Goal: Download file/media

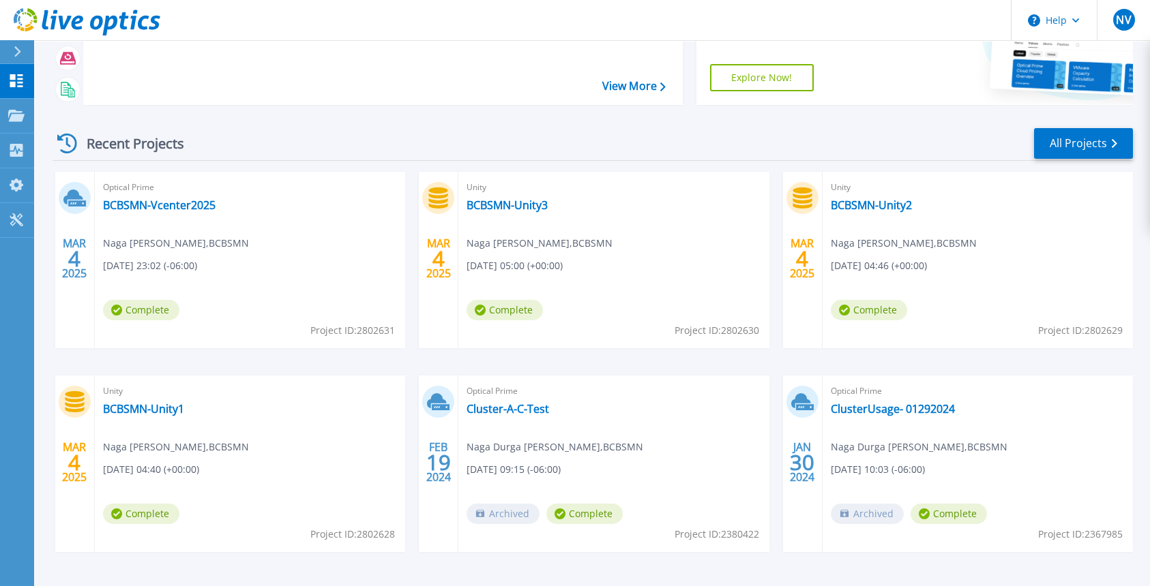
scroll to position [101, 0]
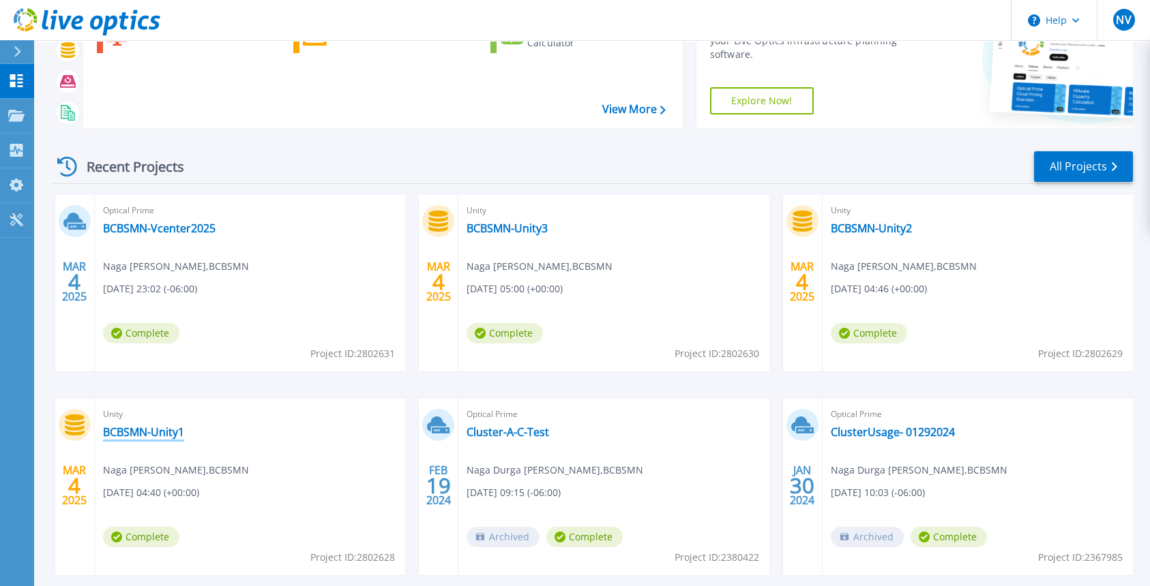
click at [135, 430] on link "BCBSMN-Unity1" at bounding box center [143, 432] width 81 height 14
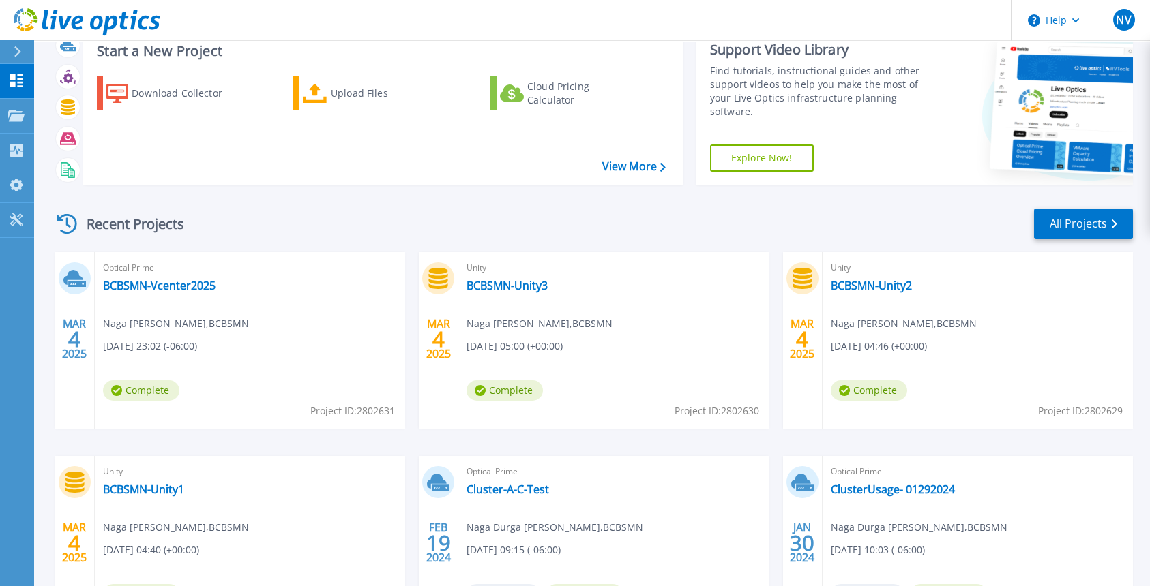
scroll to position [68, 0]
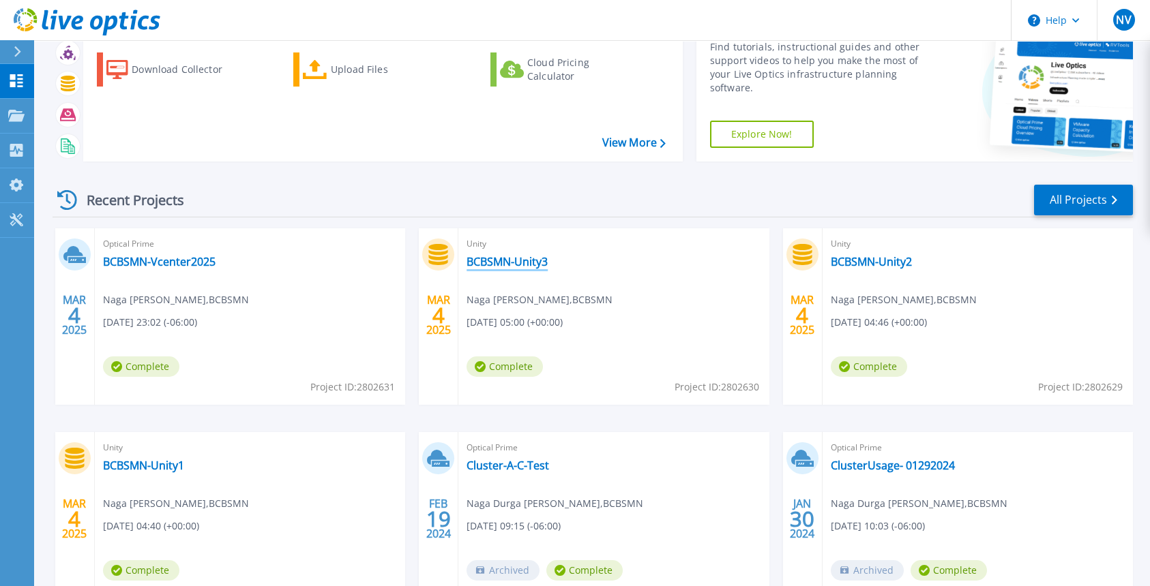
click at [498, 255] on link "BCBSMN-Unity3" at bounding box center [506, 262] width 81 height 14
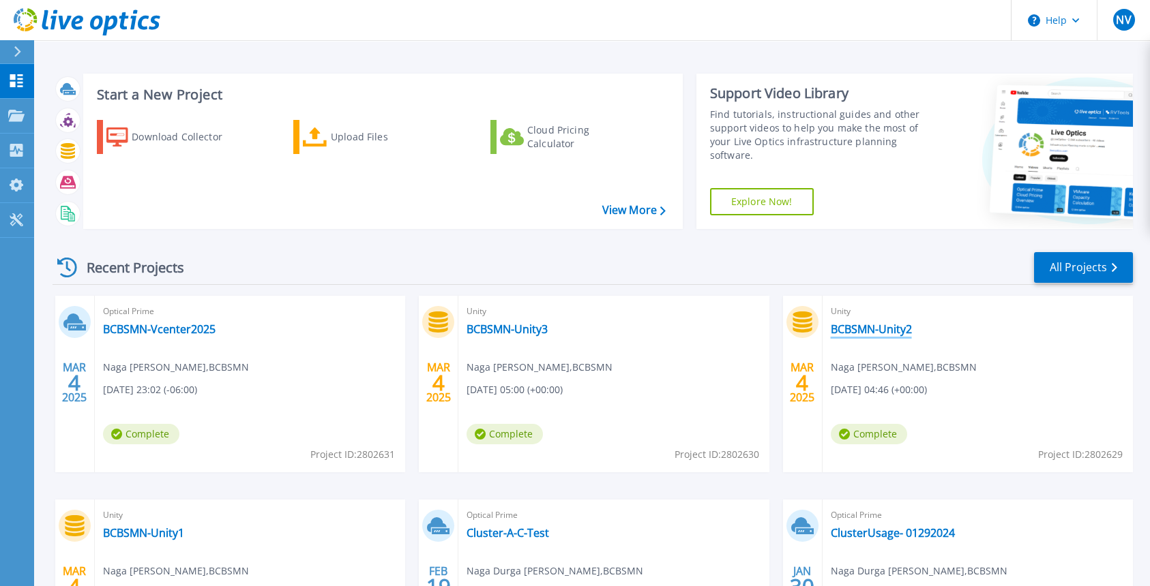
click at [872, 325] on link "BCBSMN-Unity2" at bounding box center [870, 330] width 81 height 14
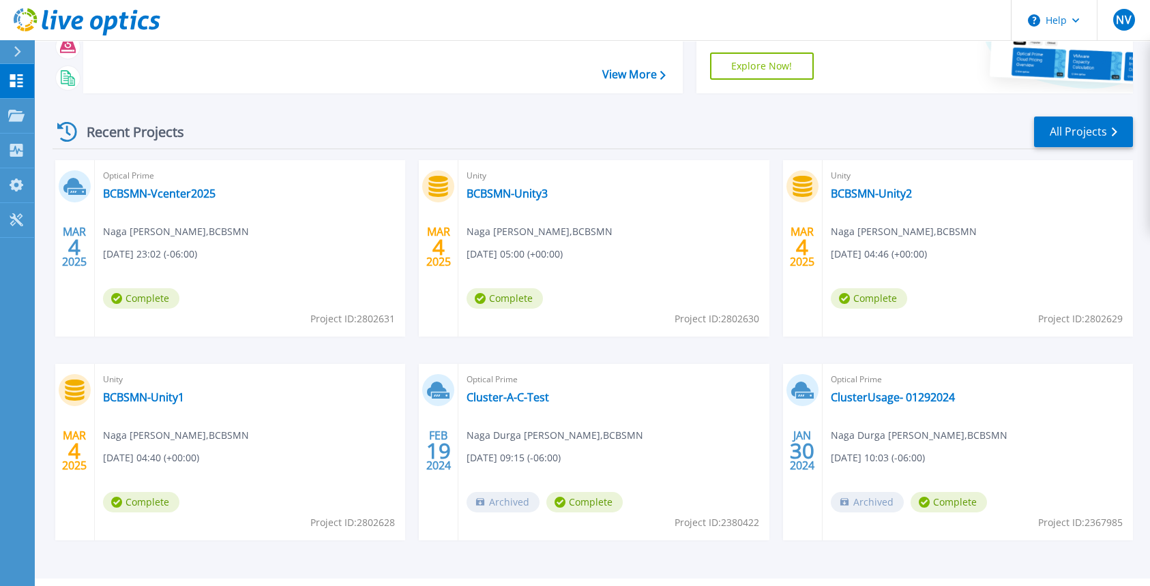
scroll to position [169, 0]
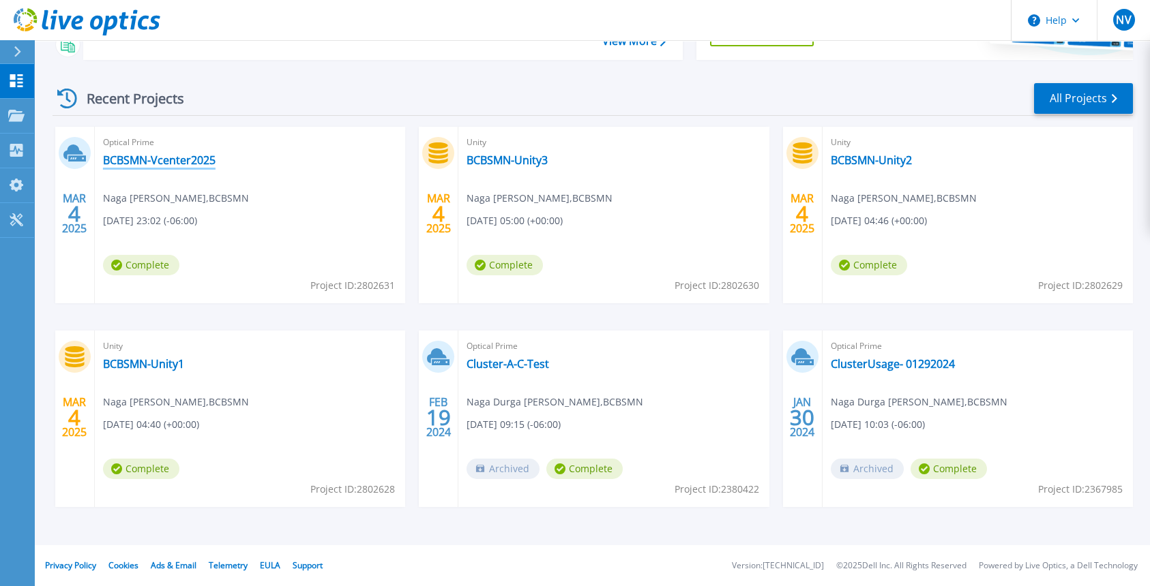
click at [158, 155] on link "BCBSMN-Vcenter2025" at bounding box center [159, 160] width 113 height 14
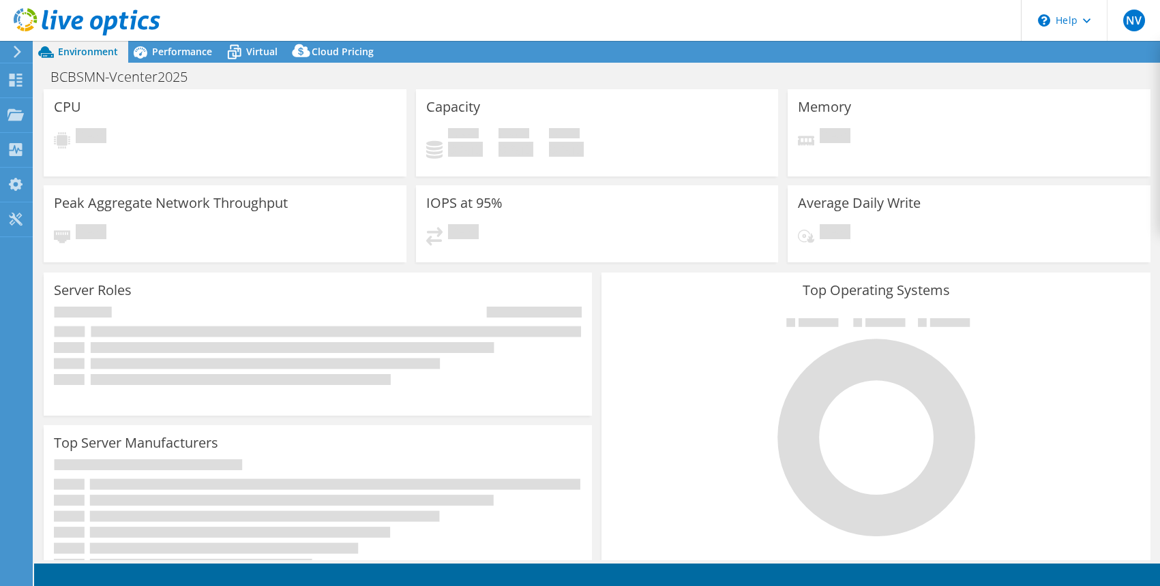
select select "USD"
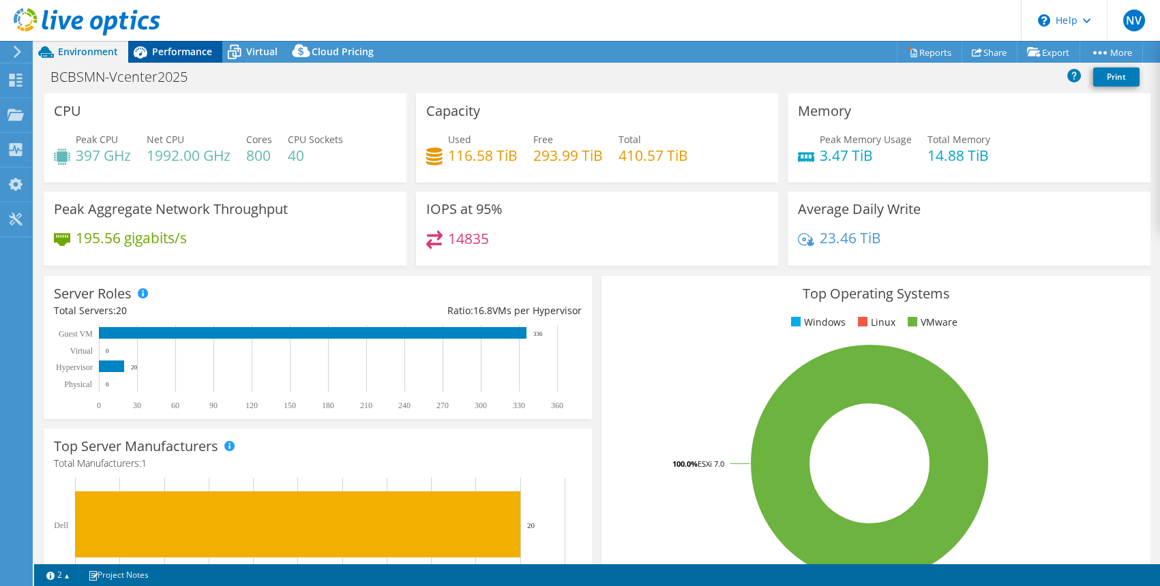
click at [166, 43] on div "Performance" at bounding box center [175, 52] width 94 height 22
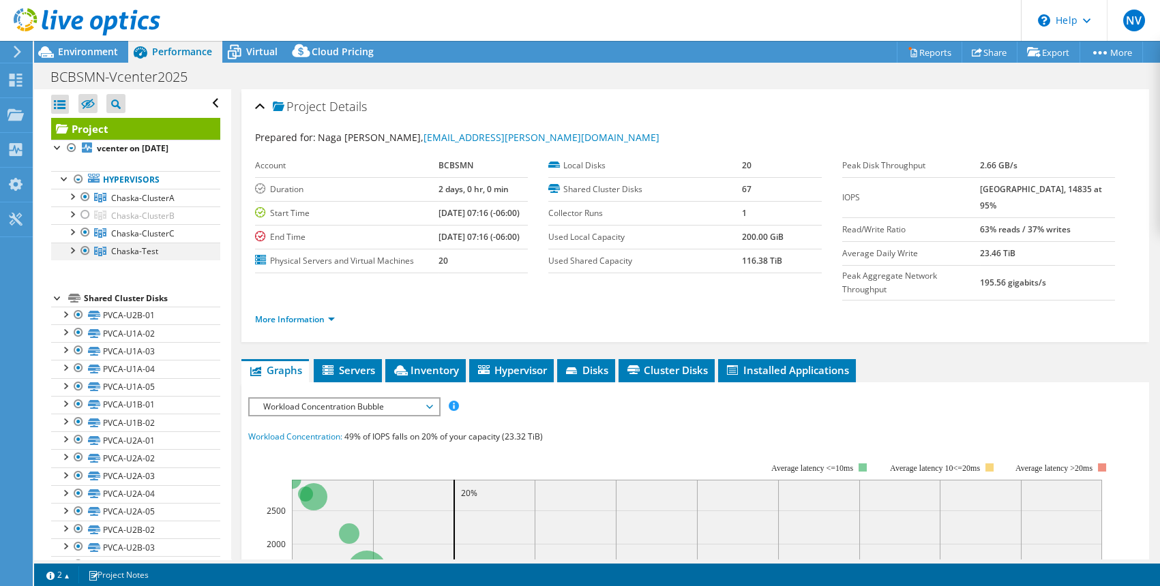
click at [69, 252] on div at bounding box center [72, 250] width 14 height 14
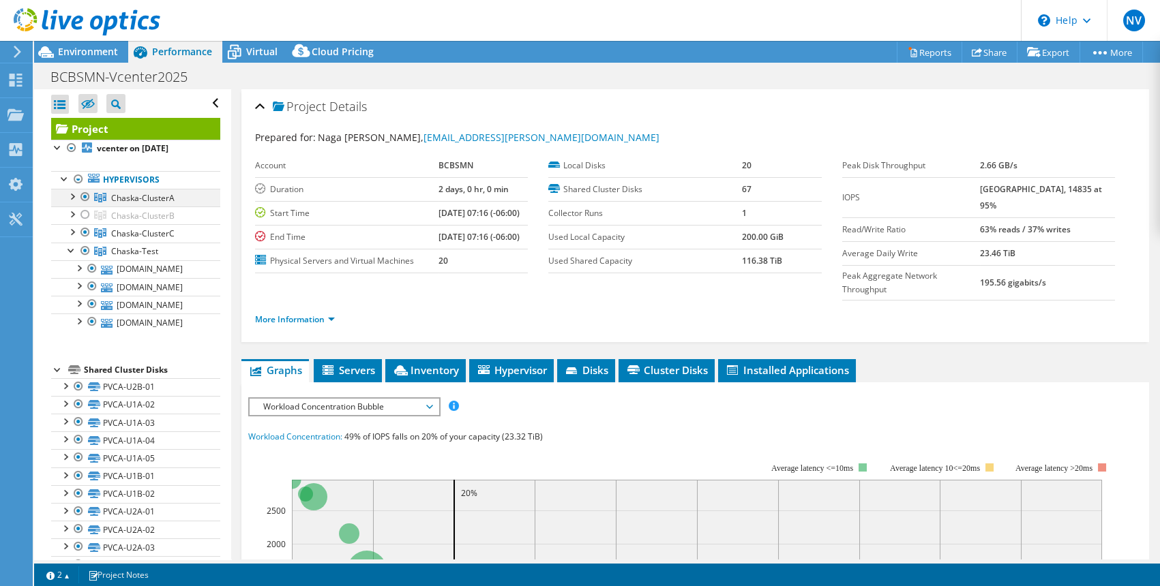
click at [74, 198] on div at bounding box center [72, 196] width 14 height 14
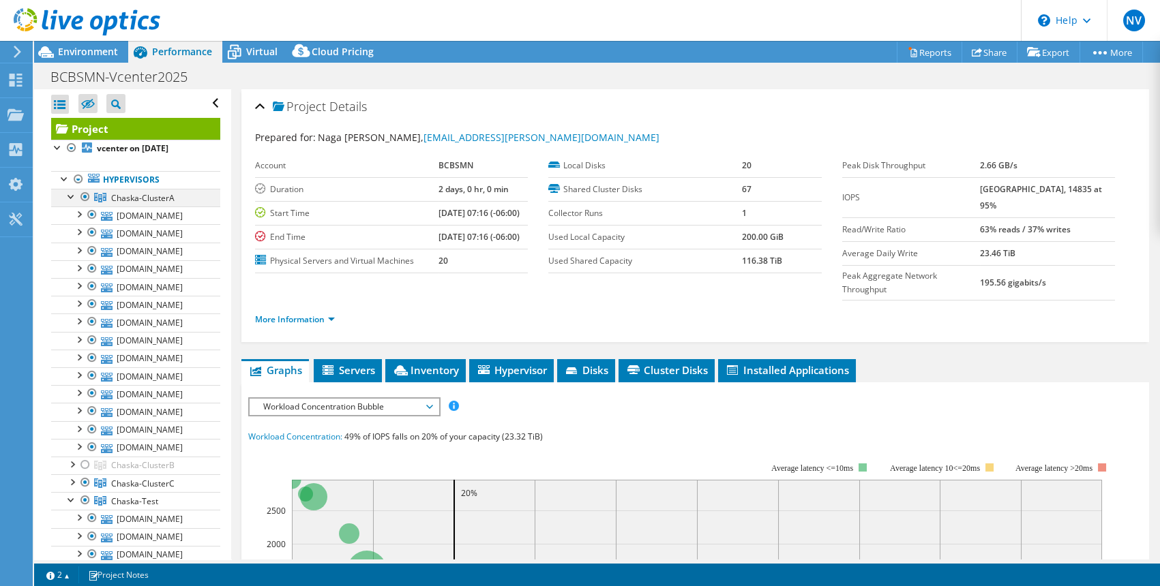
click at [72, 197] on div at bounding box center [72, 196] width 14 height 14
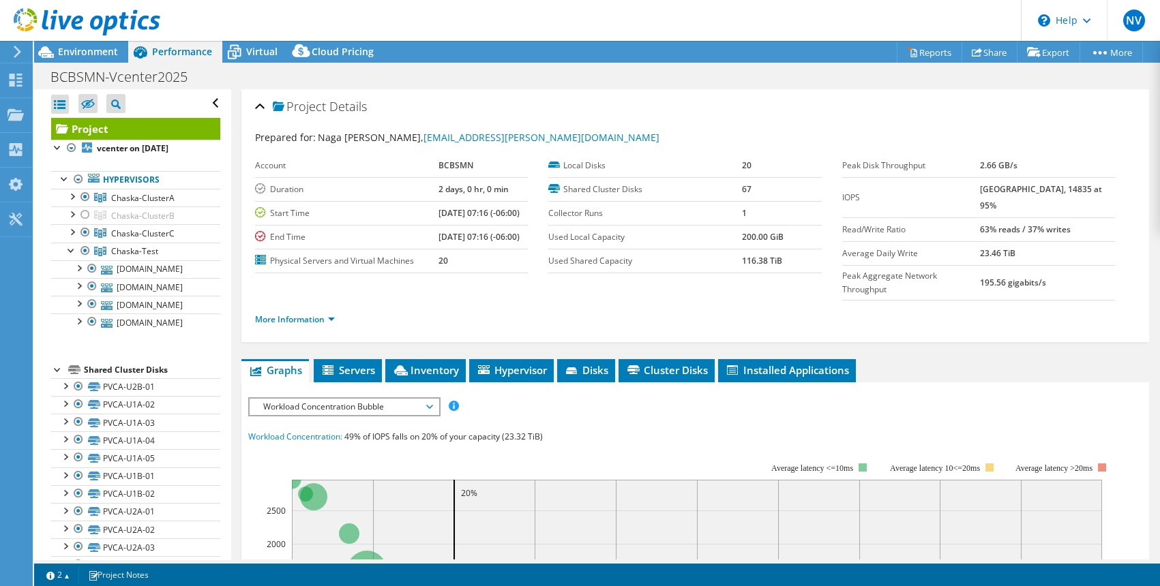
click at [783, 586] on html "NV End User Naga Vemulapalli naga.durga.praveen.vemulapalli@bluecrossmn.com BCB…" at bounding box center [580, 293] width 1160 height 586
click at [751, 430] on div "Workload Concentration: 49% of IOPS falls on 20% of your capacity (23.32 TiB)" at bounding box center [695, 437] width 894 height 15
click at [21, 49] on icon at bounding box center [17, 52] width 10 height 12
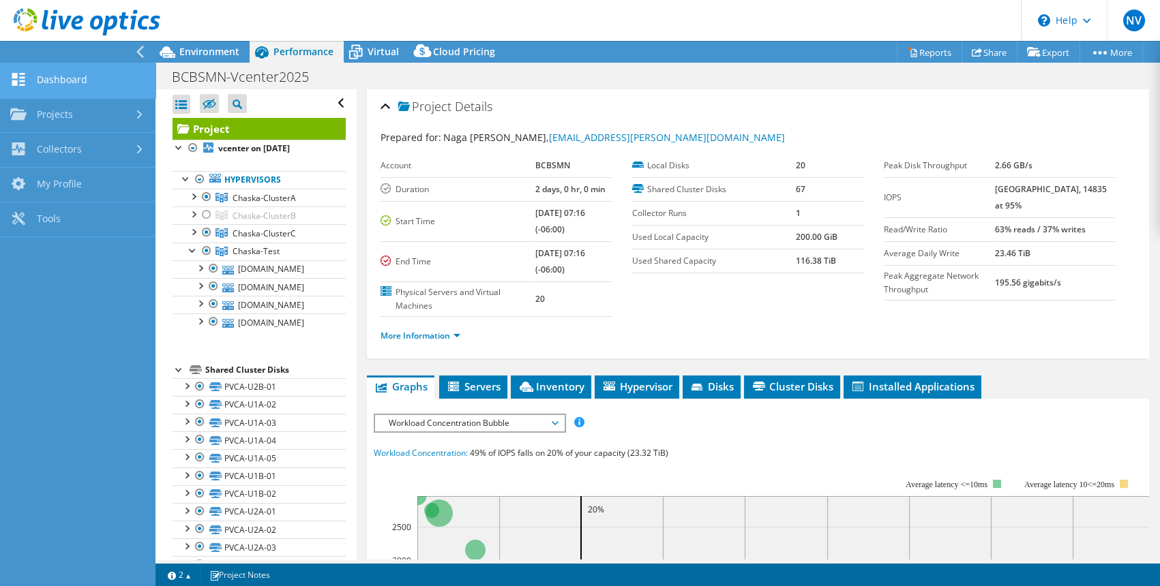
click at [75, 79] on link "Dashboard" at bounding box center [77, 80] width 155 height 35
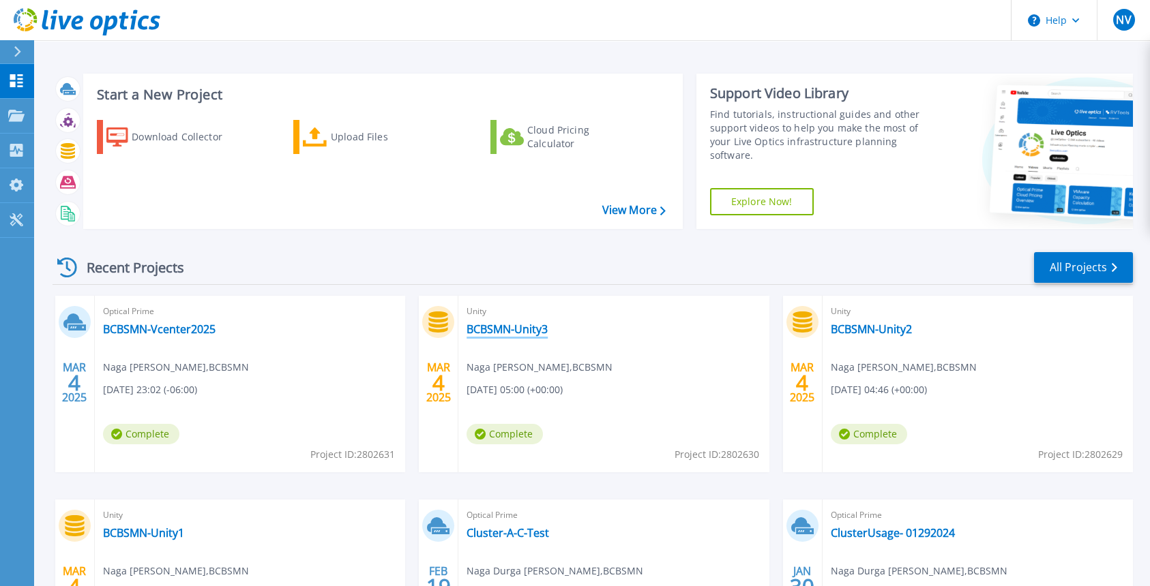
click at [504, 325] on link "BCBSMN-Unity3" at bounding box center [506, 330] width 81 height 14
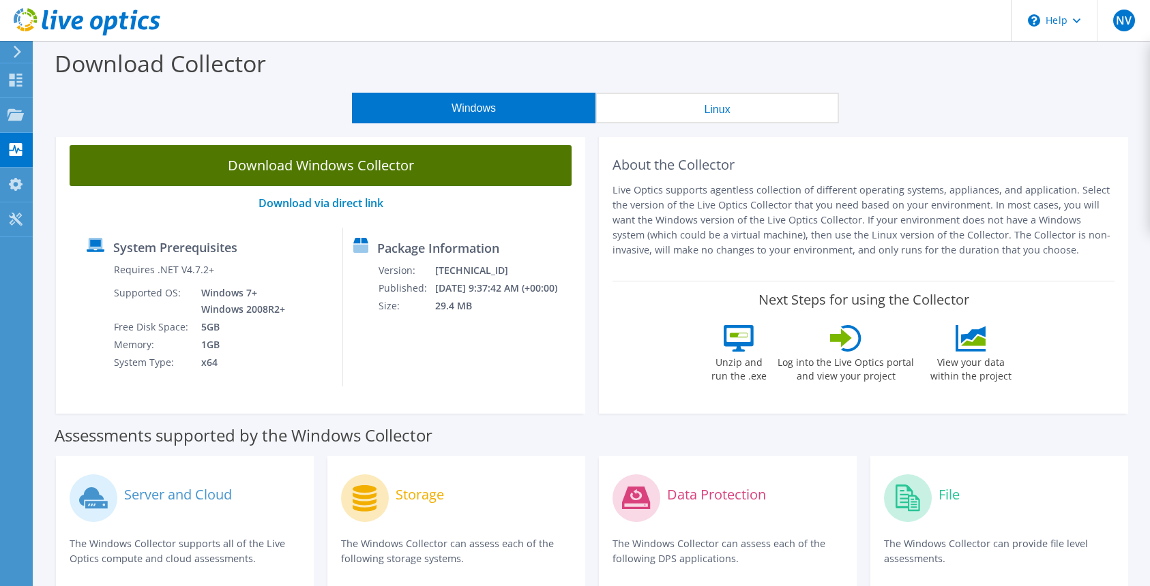
click at [413, 173] on link "Download Windows Collector" at bounding box center [321, 165] width 502 height 41
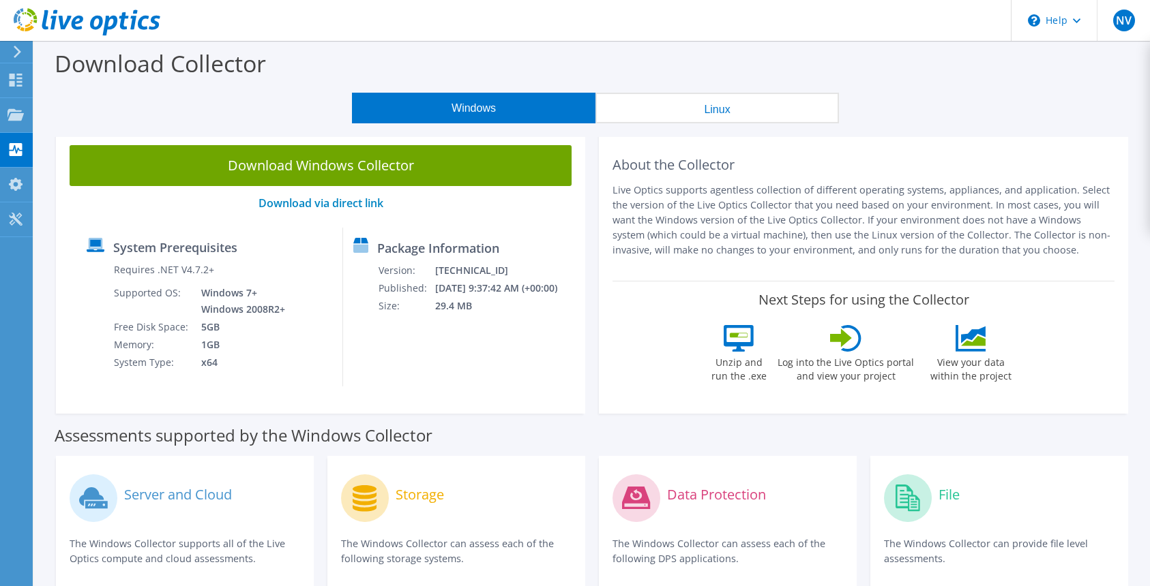
click at [680, 140] on div "About the Collector Live Optics supports agentless collection of different oper…" at bounding box center [863, 273] width 529 height 282
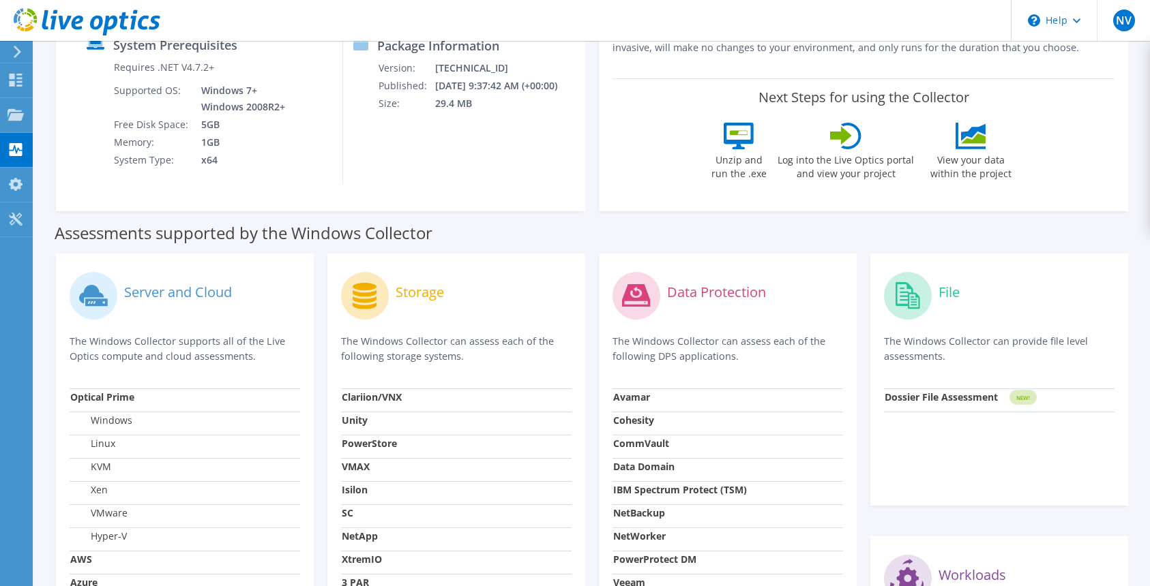
scroll to position [205, 0]
